Goal: Information Seeking & Learning: Learn about a topic

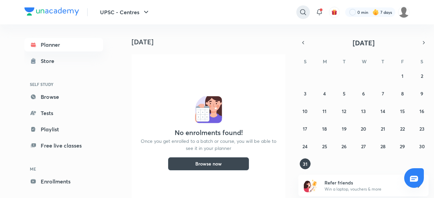
click at [304, 8] on icon at bounding box center [303, 12] width 8 height 8
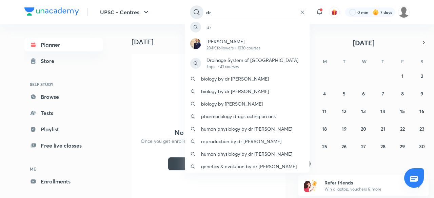
type input "dr"
click at [253, 39] on p "[PERSON_NAME]" at bounding box center [233, 41] width 54 height 7
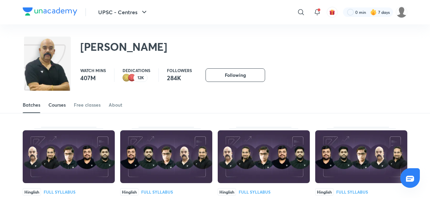
click at [62, 106] on div "Courses" at bounding box center [56, 105] width 17 height 7
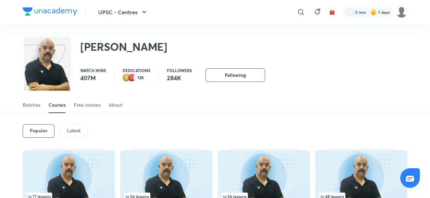
click at [75, 126] on div "Latest" at bounding box center [74, 131] width 28 height 14
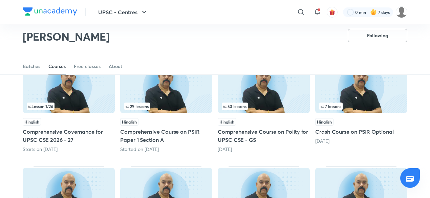
scroll to position [78, 0]
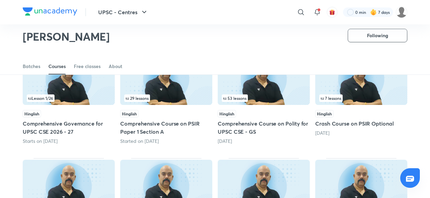
click at [284, 88] on img at bounding box center [264, 78] width 92 height 53
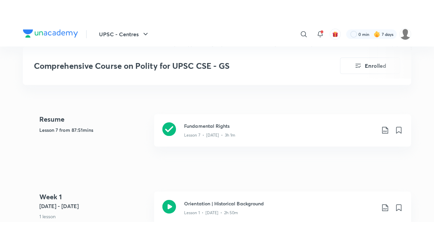
scroll to position [288, 0]
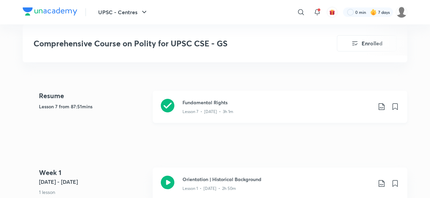
click at [283, 110] on div "Lesson 7 • [DATE] • 3h 1m" at bounding box center [278, 110] width 190 height 9
